Goal: Use online tool/utility: Utilize a website feature to perform a specific function

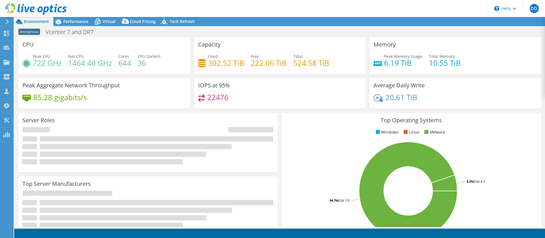
select select "USD"
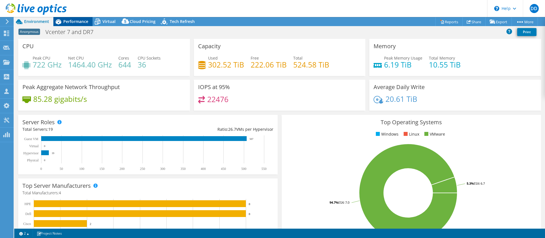
click at [75, 19] on span "Performance" at bounding box center [75, 21] width 25 height 5
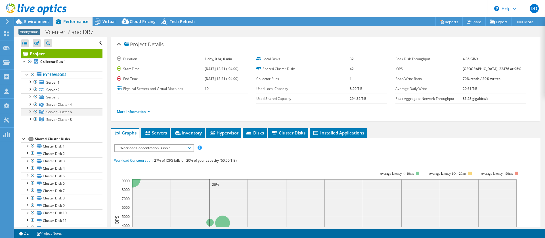
click at [31, 108] on div at bounding box center [30, 111] width 6 height 6
click at [31, 119] on div at bounding box center [30, 119] width 6 height 6
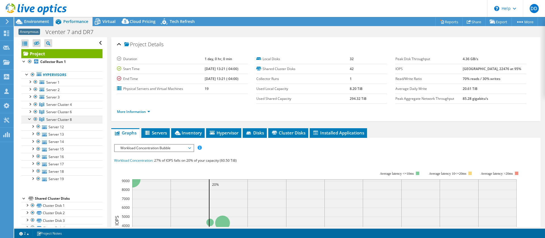
click at [31, 119] on div at bounding box center [30, 119] width 6 height 6
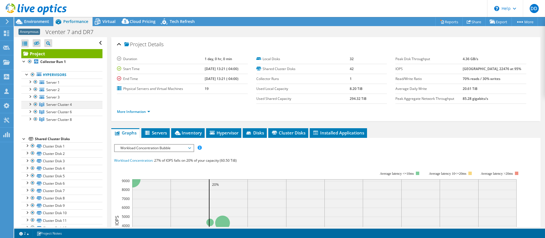
click at [35, 104] on div at bounding box center [36, 104] width 6 height 7
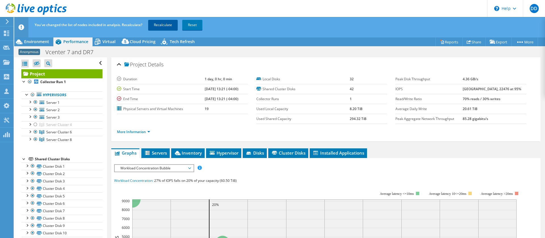
click at [161, 27] on link "Recalculate" at bounding box center [163, 25] width 30 height 10
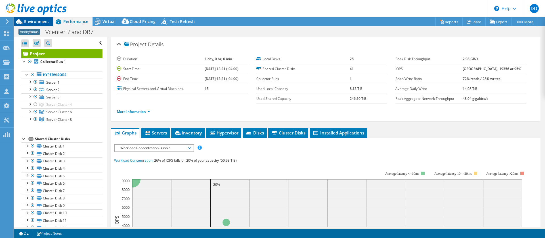
click at [43, 23] on span "Environment" at bounding box center [36, 21] width 25 height 5
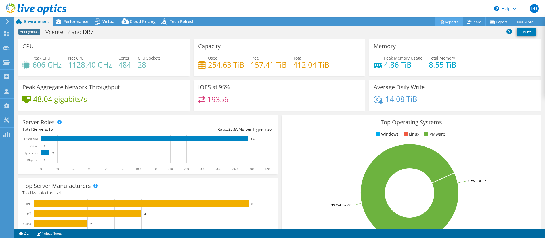
click at [433, 17] on div "DD Channel Partner Dennis DeLuke [EMAIL_ADDRESS][DOMAIN_NAME] [PERSON_NAME] CON…" at bounding box center [272, 119] width 545 height 238
